Goal: Information Seeking & Learning: Find specific page/section

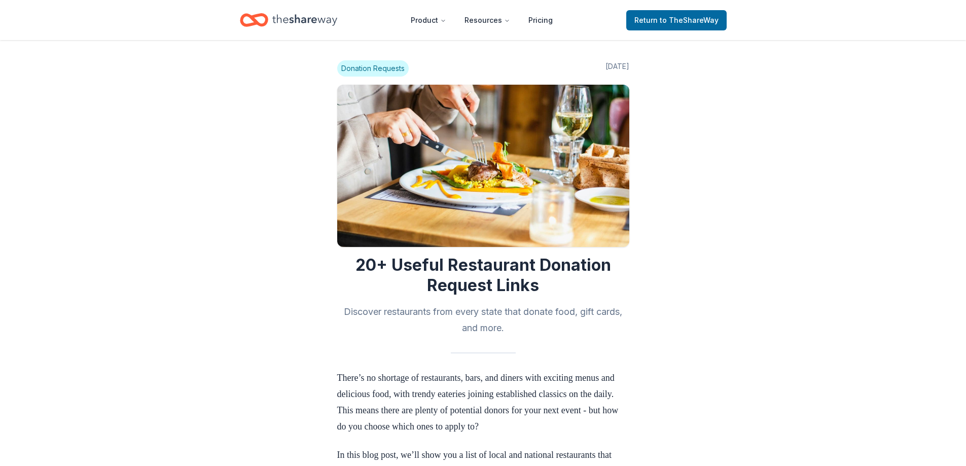
scroll to position [456, 0]
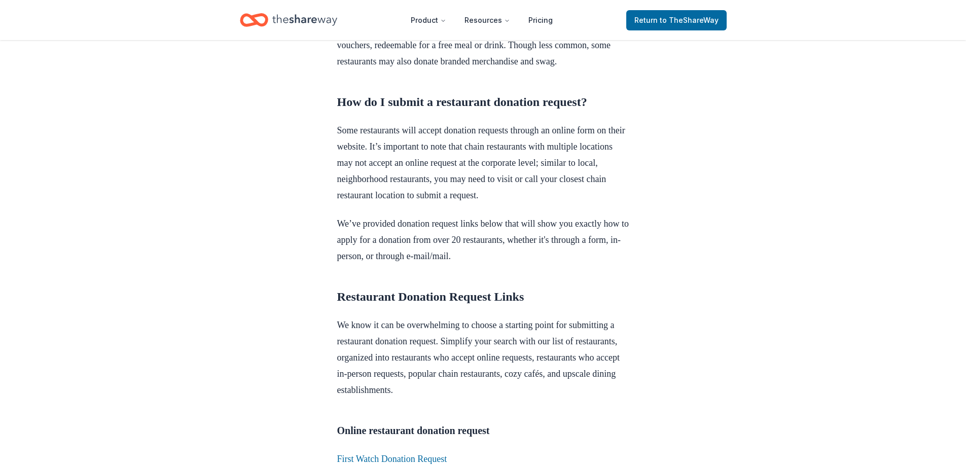
scroll to position [710, 0]
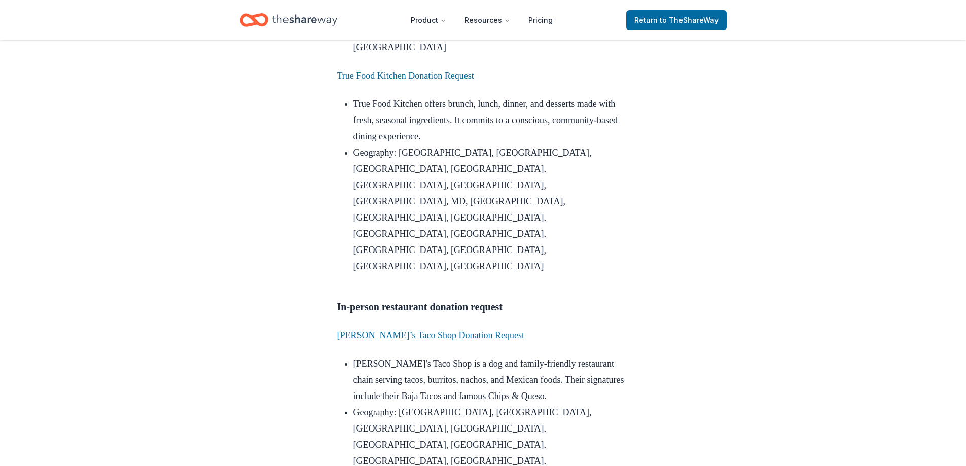
scroll to position [1877, 0]
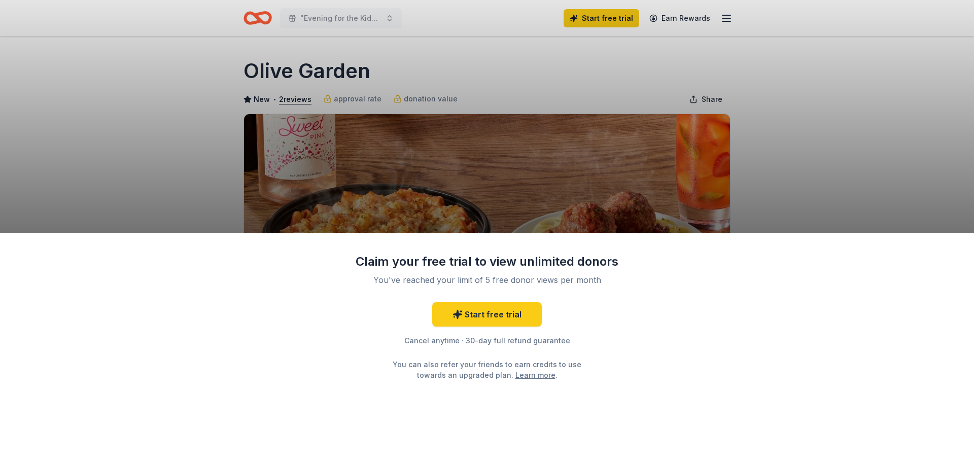
click at [340, 283] on div "Claim your free trial to view unlimited donors You've reached your limit of 5 f…" at bounding box center [487, 349] width 974 height 233
